Goal: Navigation & Orientation: Find specific page/section

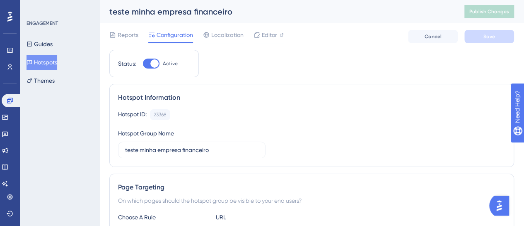
click at [49, 63] on button "Hotspots" at bounding box center [42, 62] width 31 height 15
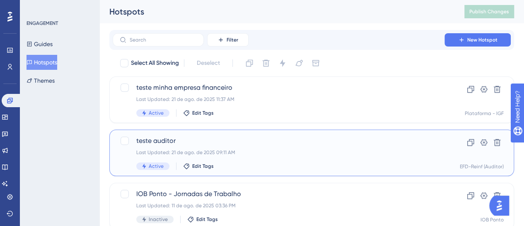
click at [251, 145] on span "teste auditor" at bounding box center [278, 141] width 285 height 10
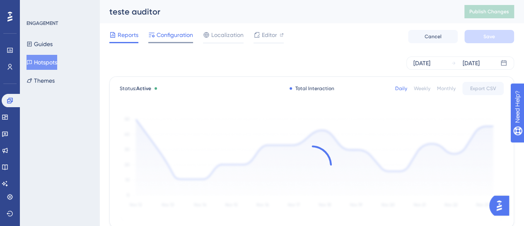
click at [178, 35] on span "Configuration" at bounding box center [175, 35] width 36 height 10
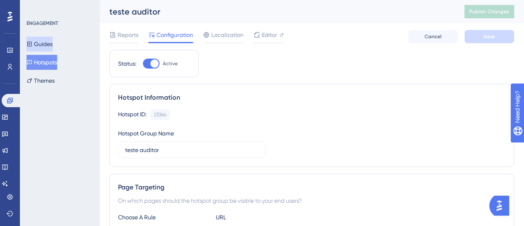
click at [51, 41] on button "Guides" at bounding box center [40, 43] width 26 height 15
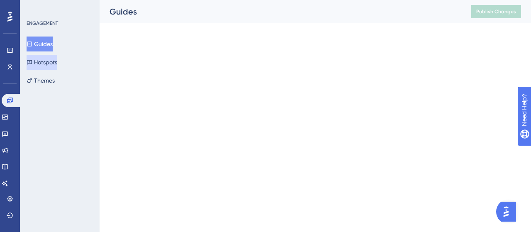
click at [53, 62] on button "Hotspots" at bounding box center [42, 62] width 31 height 15
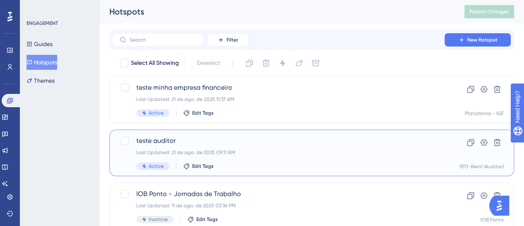
click at [284, 155] on div "Last Updated: 21 de ago. de 2025 09:11 AM" at bounding box center [278, 152] width 285 height 7
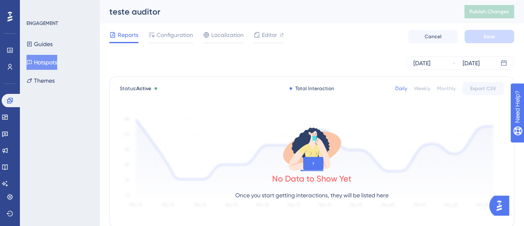
click at [48, 64] on button "Hotspots" at bounding box center [42, 62] width 31 height 15
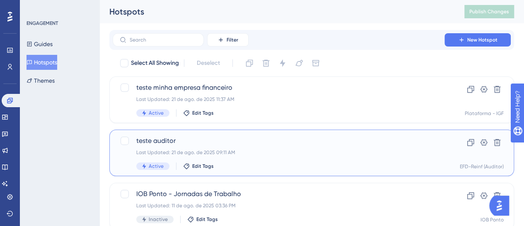
click at [259, 140] on span "teste auditor" at bounding box center [278, 141] width 285 height 10
